Goal: Browse casually

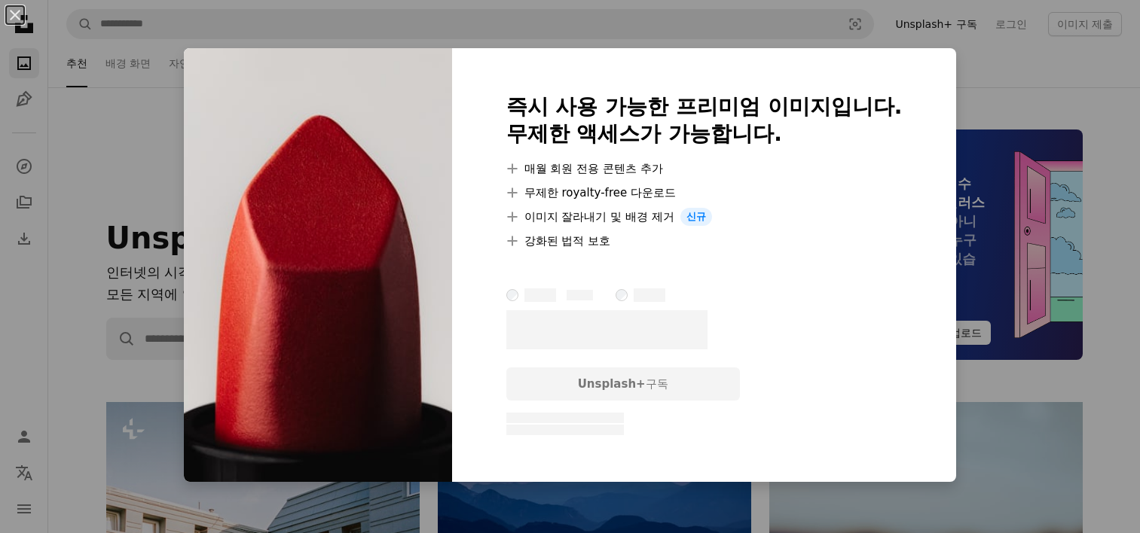
scroll to position [5593, 0]
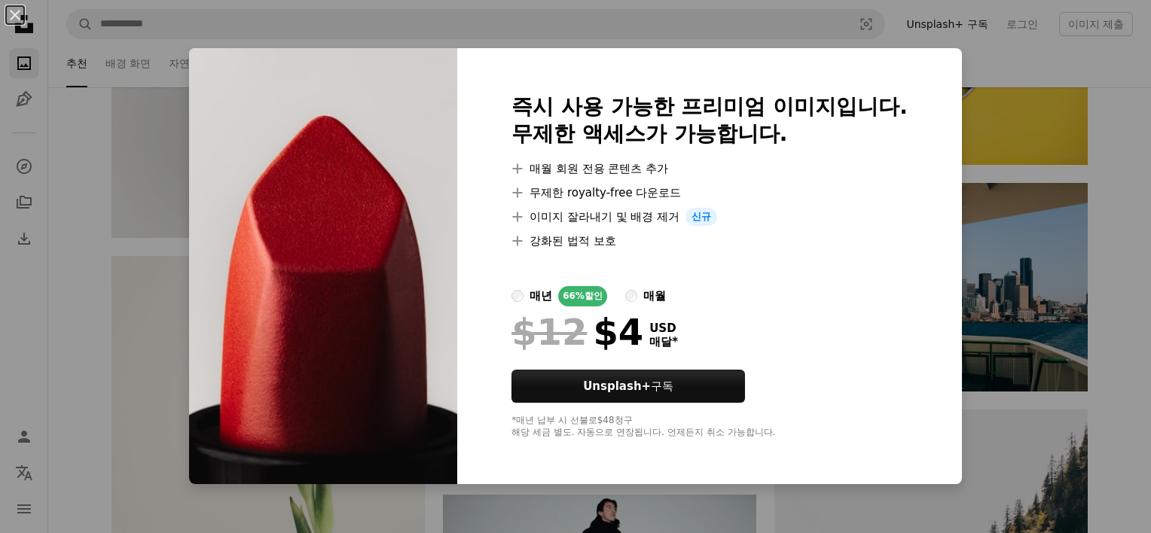
click at [949, 298] on div "즉시 사용 가능한 프리미엄 이미지입니다. 무제한 액세스가 가능합니다. A plus sign 매월 회원 전용 콘텐츠 추가 A plus sign …" at bounding box center [709, 266] width 505 height 436
click at [976, 298] on div "An X shape 즉시 사용 가능한 프리미엄 이미지입니다. 무제한 액세스가 가능합니다. A plus sign 매월 회원 전용 콘텐츠 추가 A…" at bounding box center [575, 266] width 1151 height 533
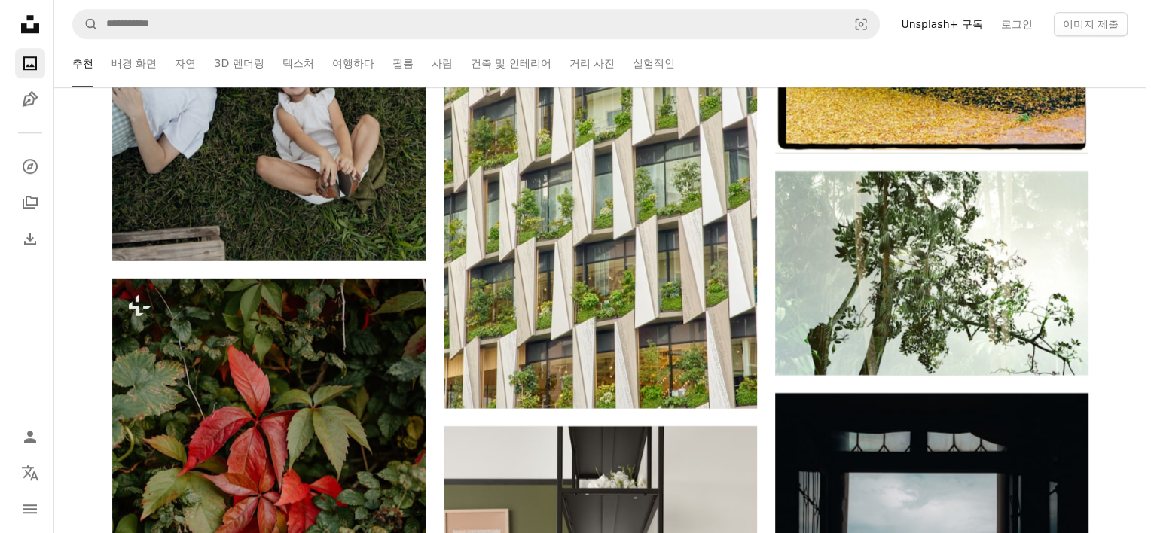
scroll to position [7028, 0]
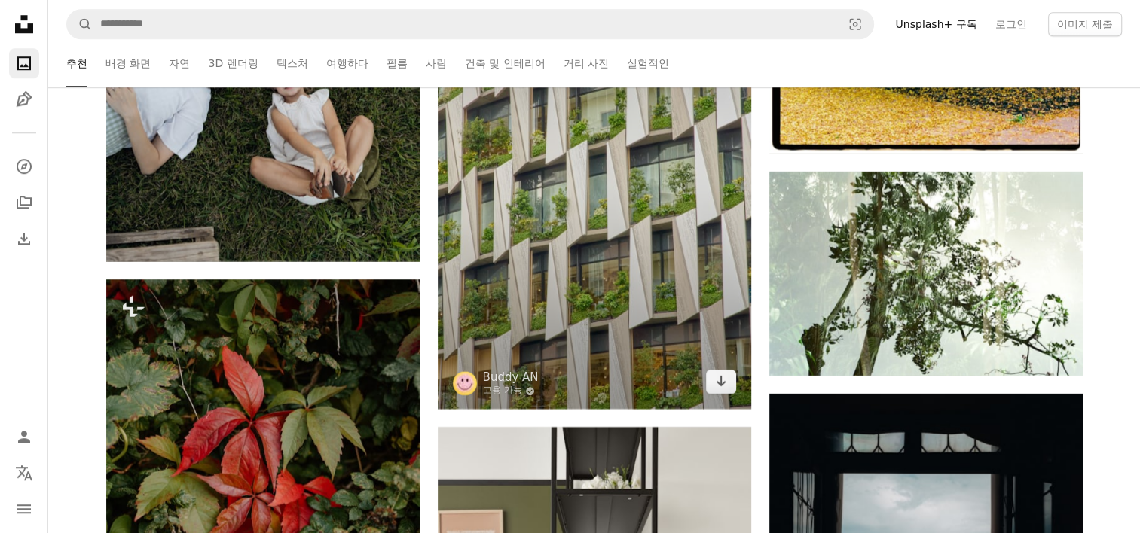
click at [662, 231] on img at bounding box center [594, 174] width 313 height 470
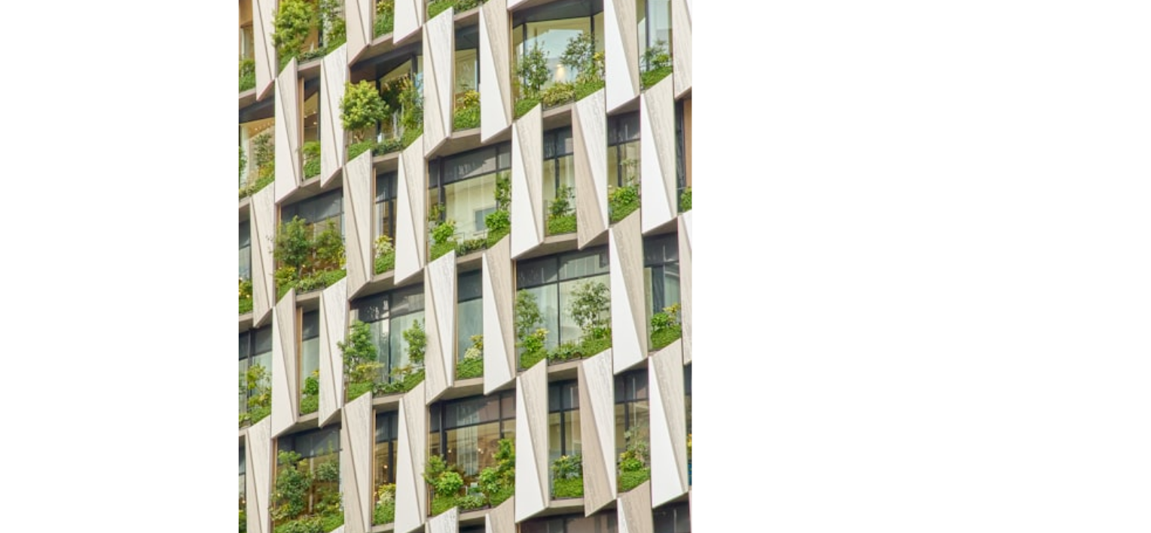
scroll to position [7028, 0]
